Goal: Entertainment & Leisure: Consume media (video, audio)

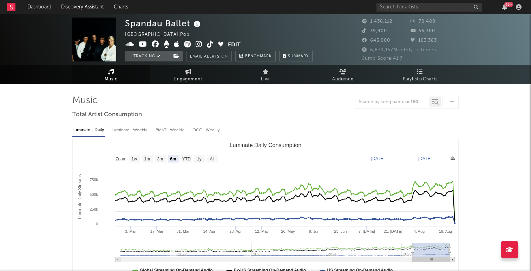
select select "6m"
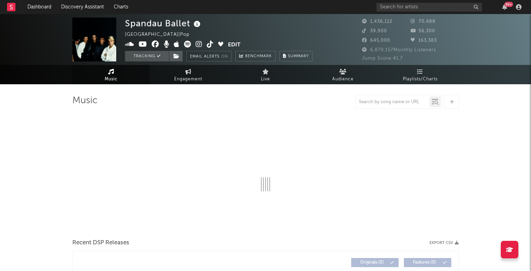
select select "6m"
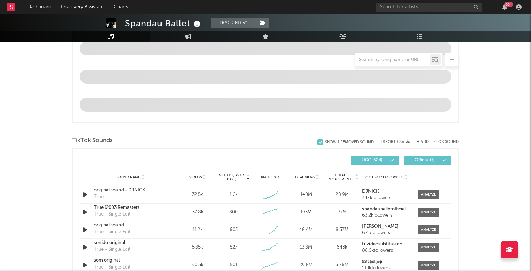
scroll to position [404, 0]
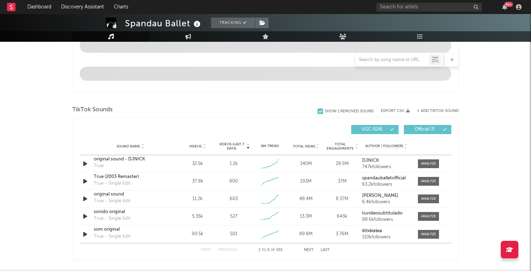
click at [432, 129] on span "Official ( 7 )" at bounding box center [425, 130] width 32 height 4
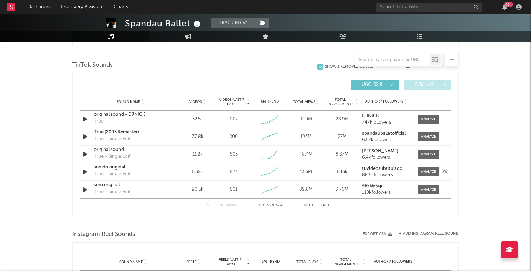
scroll to position [446, 0]
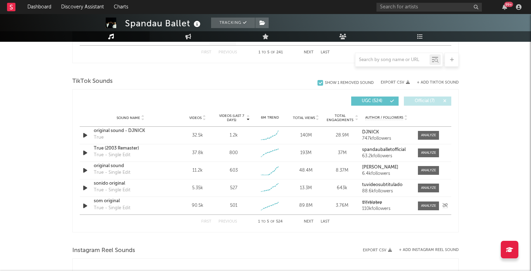
click at [88, 206] on icon "button" at bounding box center [85, 206] width 7 height 9
click at [86, 206] on icon "button" at bounding box center [85, 206] width 7 height 9
click at [84, 187] on icon "button" at bounding box center [85, 188] width 7 height 9
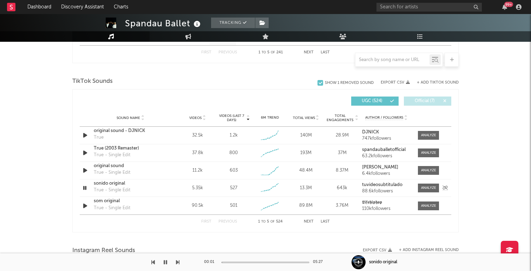
click at [84, 187] on icon "button" at bounding box center [85, 188] width 7 height 9
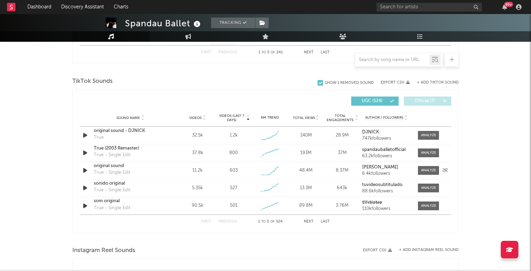
click at [86, 169] on icon "button" at bounding box center [85, 170] width 7 height 9
click at [87, 134] on icon "button" at bounding box center [85, 135] width 7 height 9
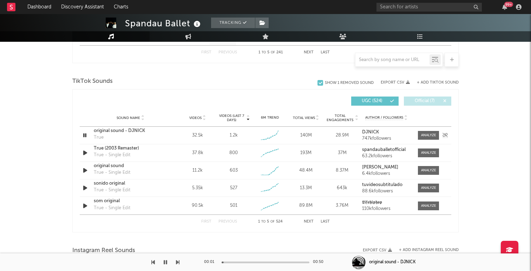
click at [87, 134] on icon "button" at bounding box center [85, 135] width 7 height 9
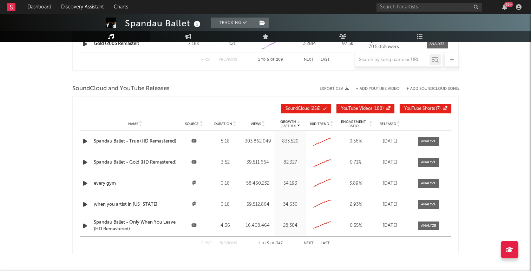
scroll to position [769, 0]
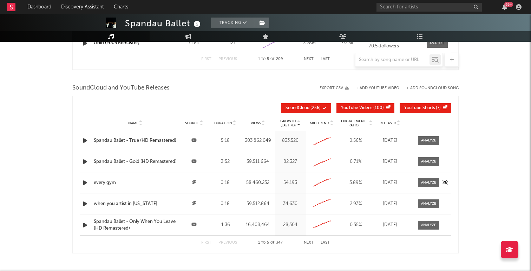
click at [83, 183] on icon "button" at bounding box center [85, 183] width 7 height 9
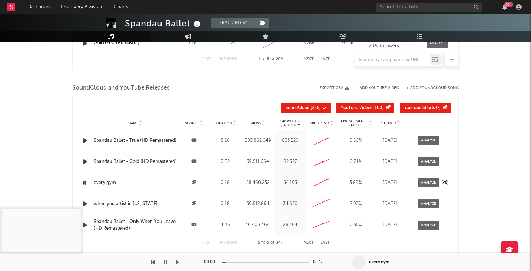
click at [83, 183] on icon "button" at bounding box center [85, 183] width 7 height 9
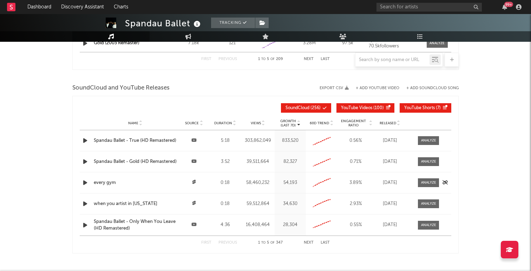
click at [194, 185] on div at bounding box center [194, 183] width 28 height 7
click at [194, 180] on icon at bounding box center [195, 182] width 4 height 4
click at [98, 183] on div "every gym" at bounding box center [135, 183] width 83 height 7
click at [119, 204] on div "when you artist in [US_STATE]" at bounding box center [135, 204] width 83 height 7
